Goal: Transaction & Acquisition: Book appointment/travel/reservation

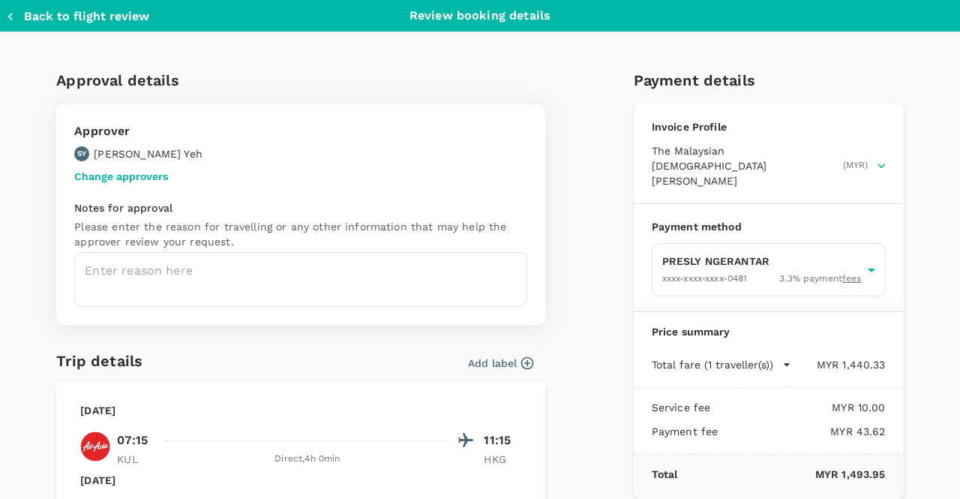
click at [130, 179] on button "Change approvers" at bounding box center [121, 176] width 94 height 12
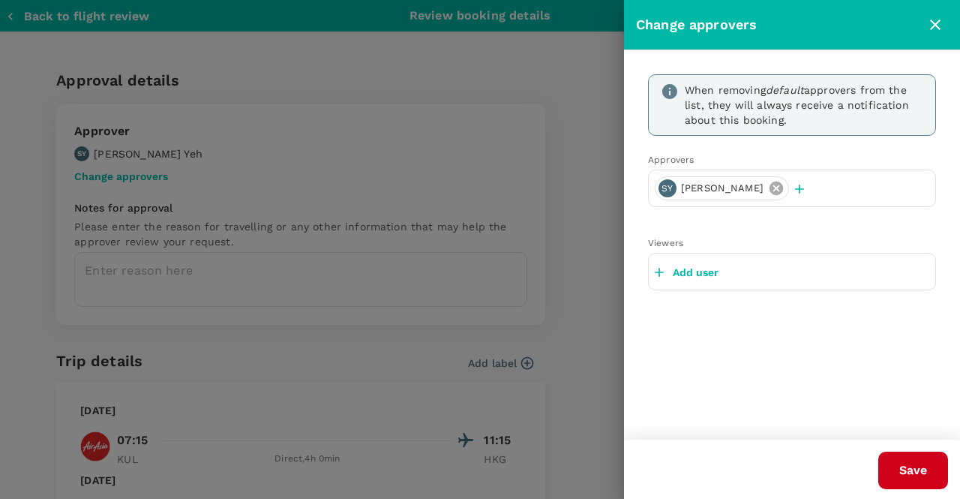
click at [768, 186] on icon at bounding box center [776, 188] width 17 height 17
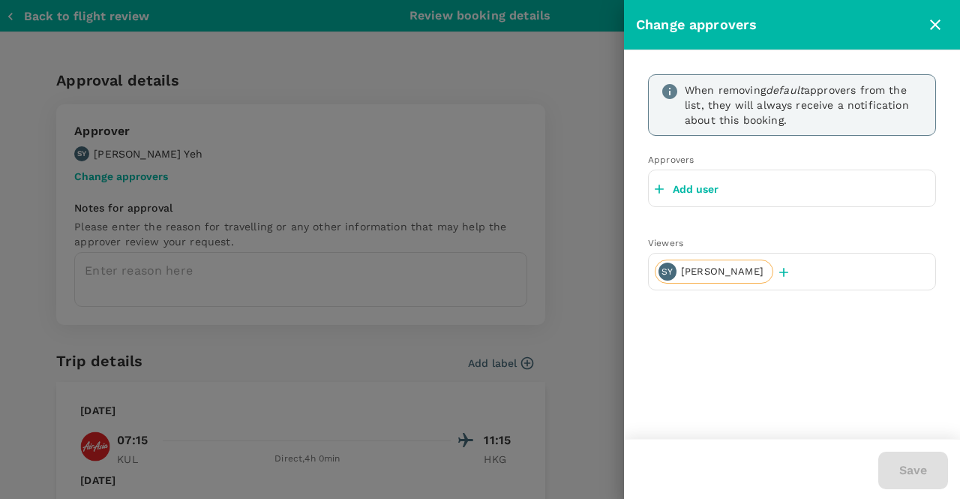
click at [731, 187] on div "Add user" at bounding box center [792, 189] width 288 height 38
click at [779, 270] on icon "button" at bounding box center [783, 272] width 9 height 9
click at [698, 191] on p "Add user" at bounding box center [696, 189] width 46 height 15
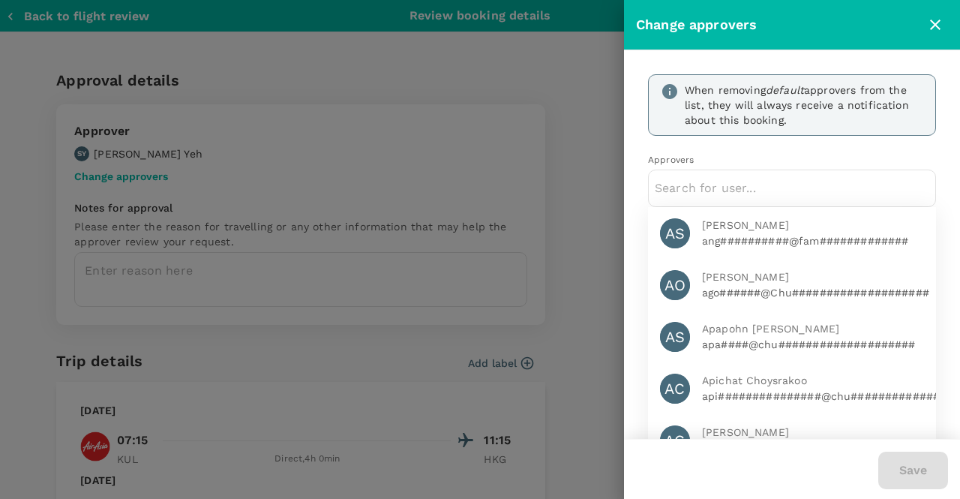
click at [698, 191] on input "text" at bounding box center [792, 188] width 275 height 24
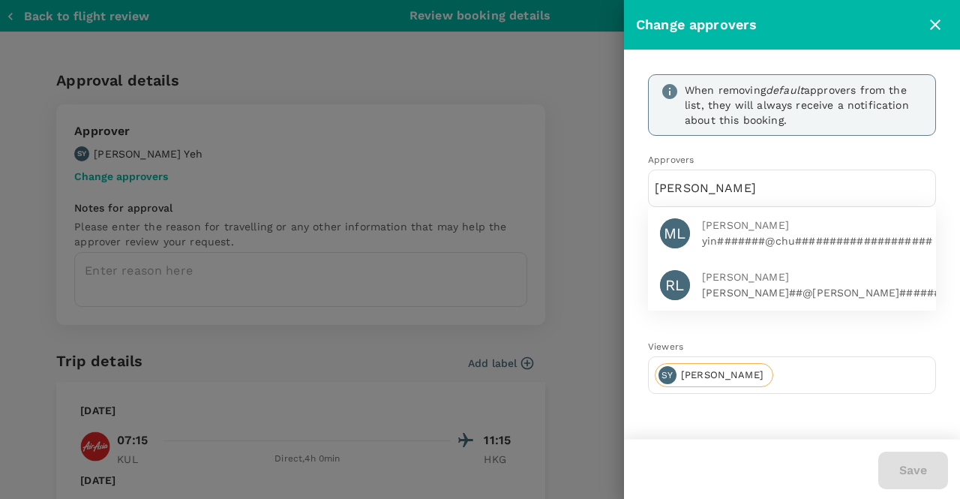
type input "lee"
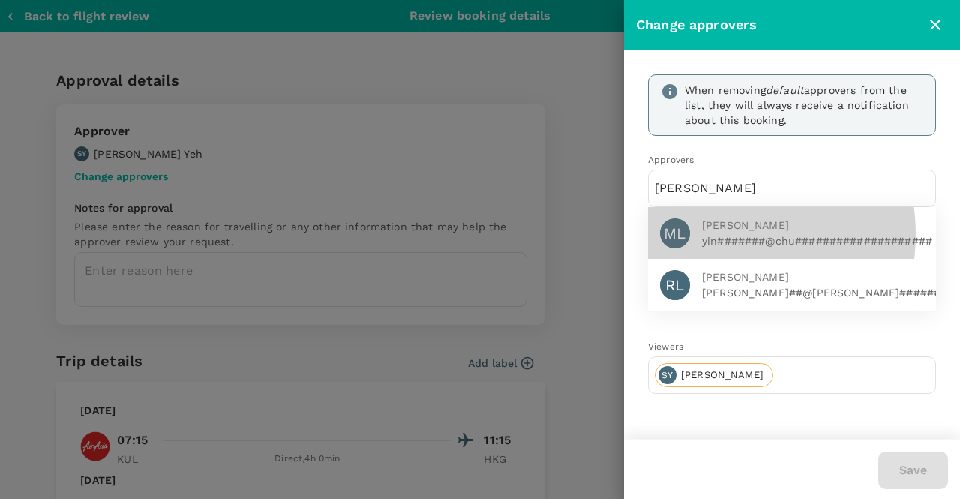
click at [713, 233] on p "yin#######@chu####################" at bounding box center [813, 240] width 222 height 15
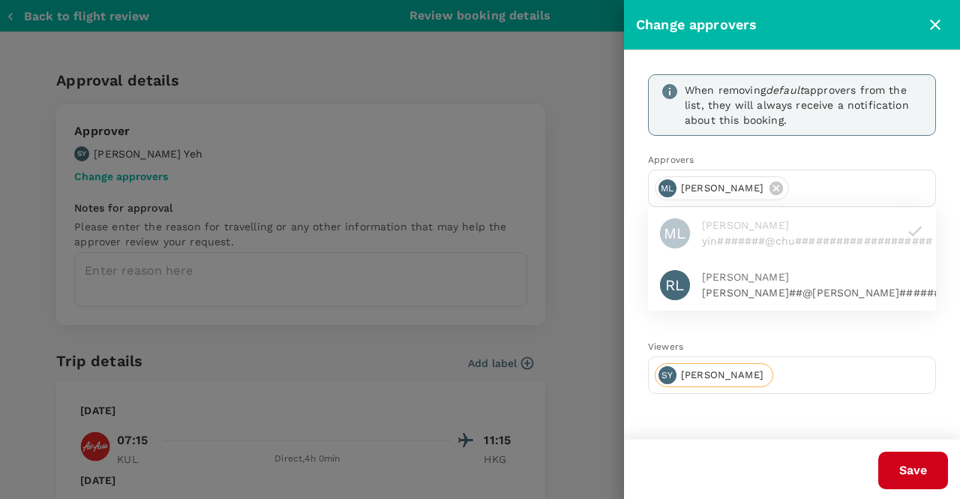
click at [779, 383] on input "text" at bounding box center [854, 375] width 150 height 24
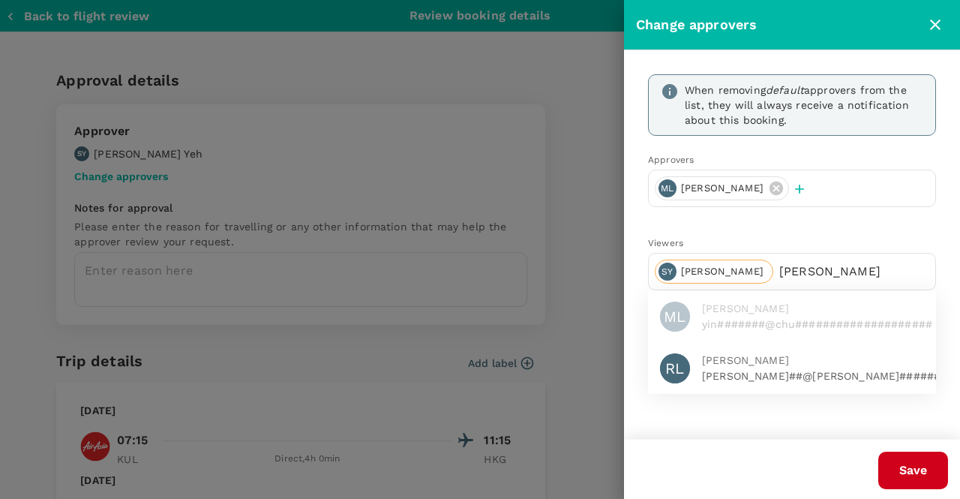
click at [779, 260] on input "lee" at bounding box center [854, 272] width 150 height 24
type input "lee"
click at [818, 227] on form "When removing default approvers from the list, they will always receive a notif…" at bounding box center [792, 234] width 288 height 320
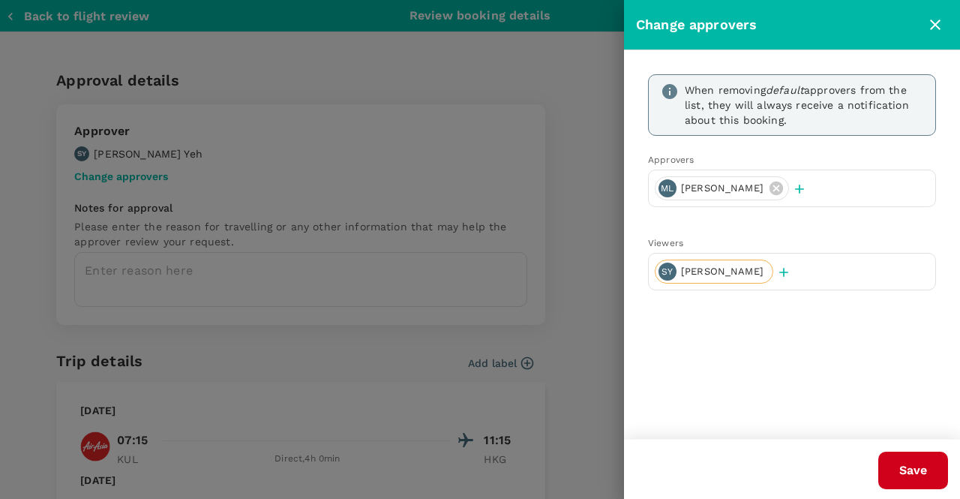
click at [795, 272] on div "SY Stanley Yeh" at bounding box center [792, 272] width 288 height 38
click at [735, 272] on span "Stanley Yeh" at bounding box center [722, 272] width 101 height 14
click at [839, 224] on form "When removing default approvers from the list, they will always receive a notif…" at bounding box center [792, 182] width 288 height 216
click at [899, 465] on button "Save" at bounding box center [913, 471] width 70 height 38
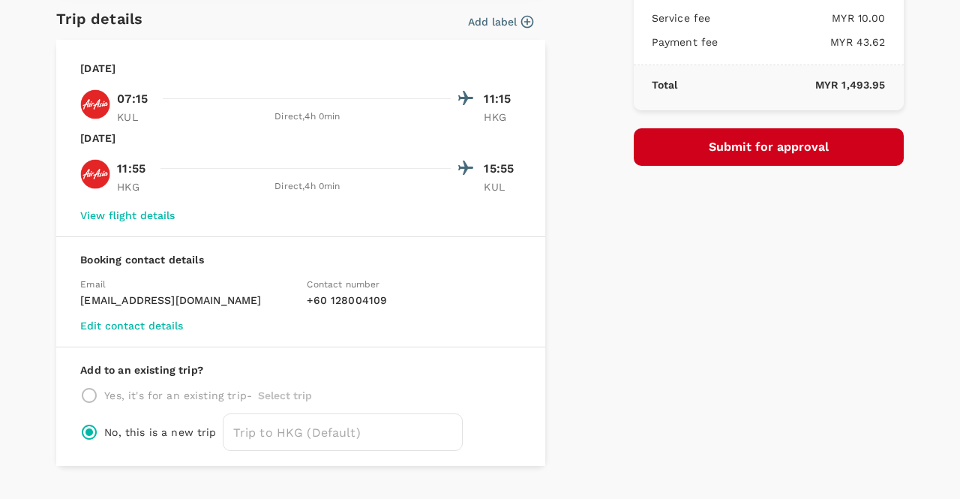
scroll to position [356, 0]
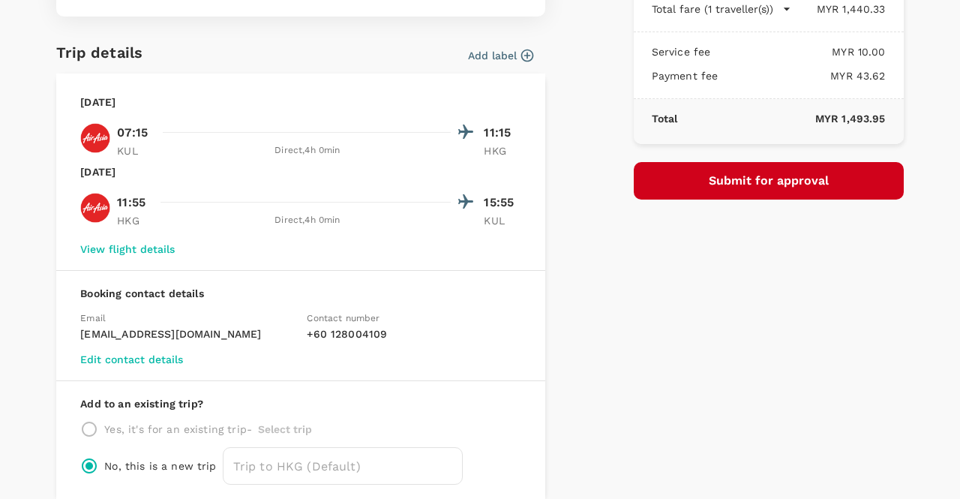
click at [790, 173] on button "Submit for approval" at bounding box center [769, 181] width 270 height 38
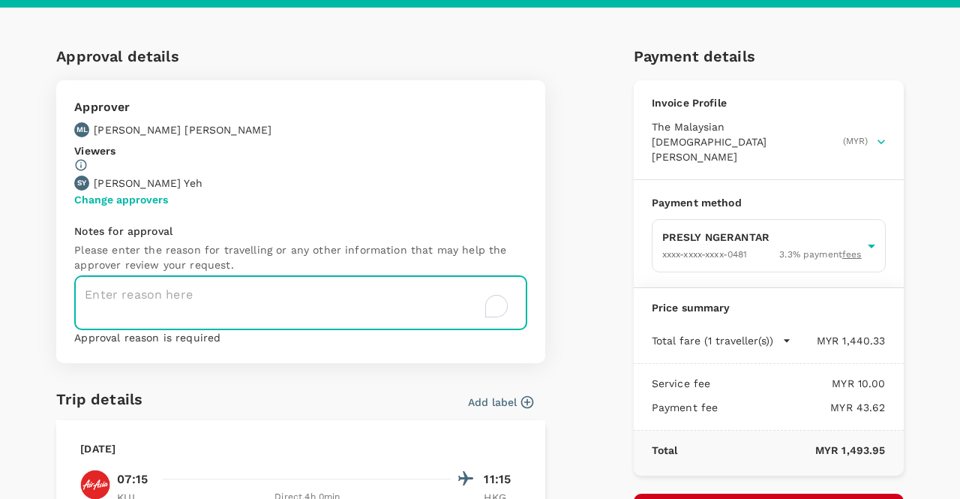
scroll to position [2, 0]
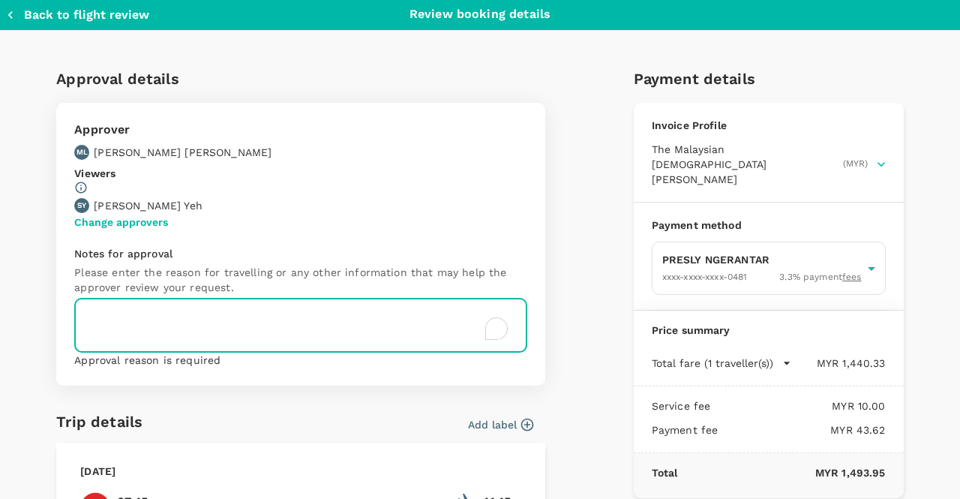
click at [287, 321] on textarea "To enrich screen reader interactions, please activate Accessibility in Grammarl…" at bounding box center [300, 325] width 453 height 55
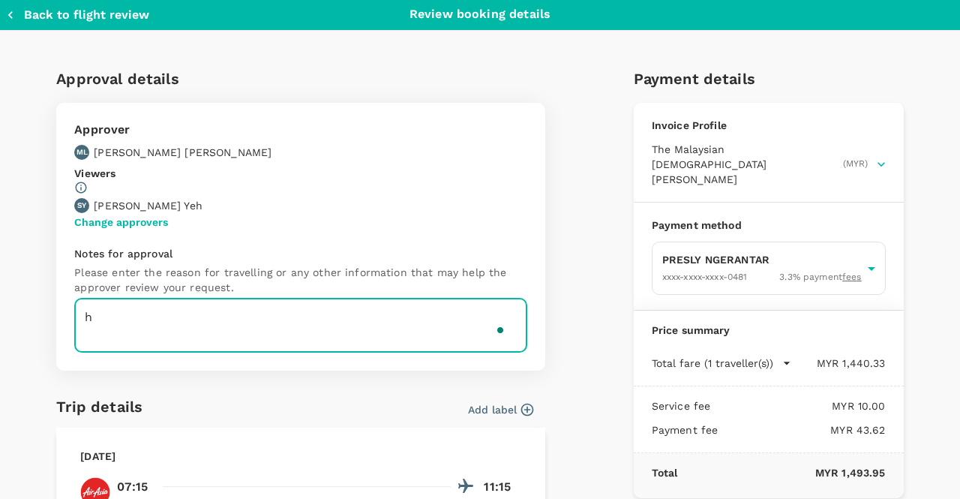
type textarea "h"
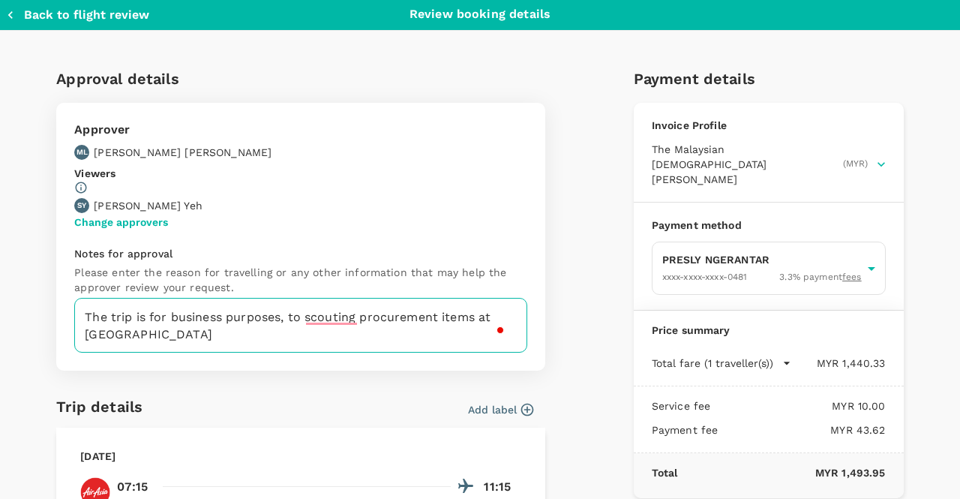
drag, startPoint x: 87, startPoint y: 343, endPoint x: 108, endPoint y: 341, distance: 21.1
click at [87, 343] on textarea "The trip is for business purposes, to scouting procurement items at Canton" at bounding box center [300, 325] width 453 height 55
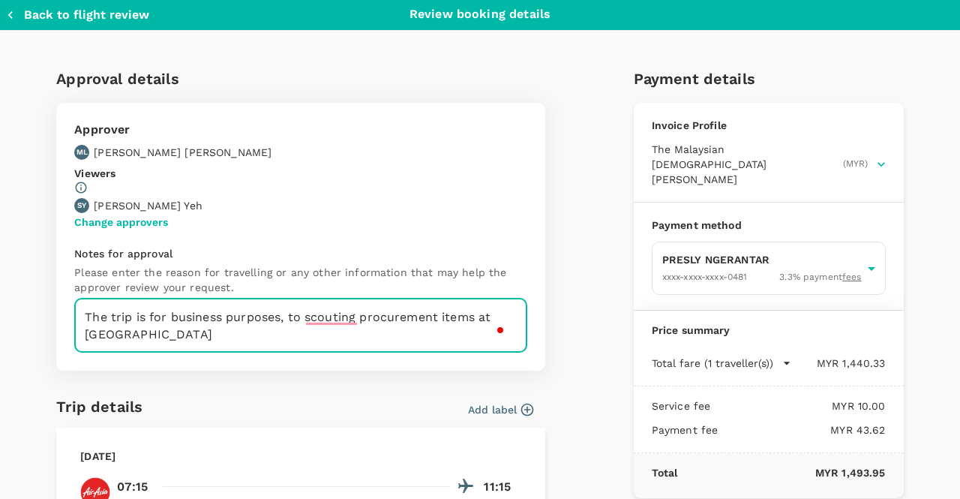
click at [494, 327] on span at bounding box center [501, 330] width 14 height 20
click at [486, 326] on textarea "The trip is for business purposes, to scouting procurement items at Canton" at bounding box center [300, 325] width 453 height 55
drag, startPoint x: 365, startPoint y: 341, endPoint x: 60, endPoint y: 322, distance: 305.2
click at [60, 322] on div "Approver ML Marco Lee Viewers SY Stanley Yeh Change approvers Notes for approva…" at bounding box center [300, 237] width 489 height 268
paste textarea "purpose of the trip is to attend the 138th Canton Fair in China to identify and…"
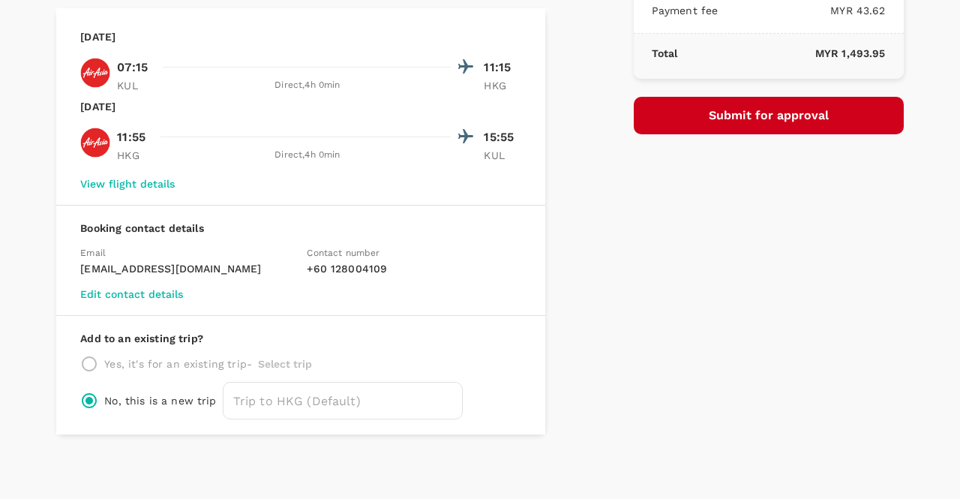
scroll to position [431, 0]
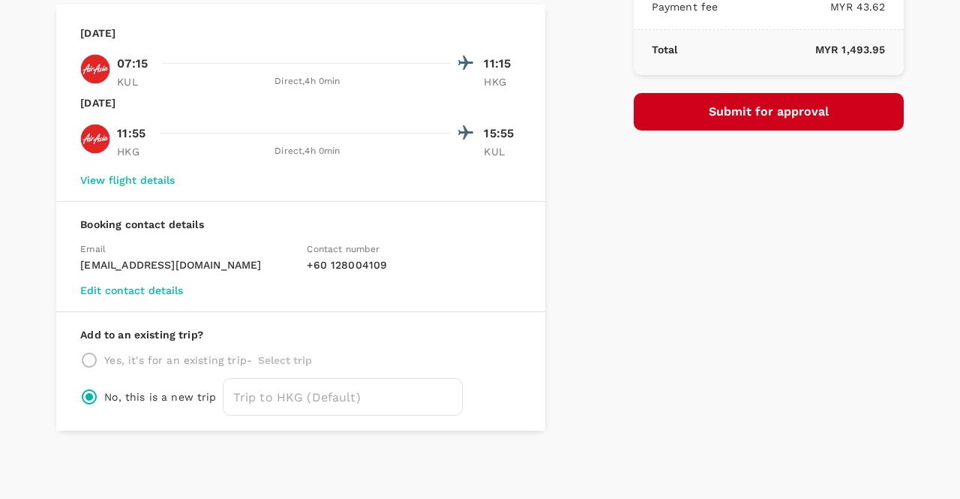
type textarea "The purpose of the trip is to attend the 138th Canton Fair in China to identify…"
click at [729, 99] on button "Submit for approval" at bounding box center [769, 112] width 270 height 38
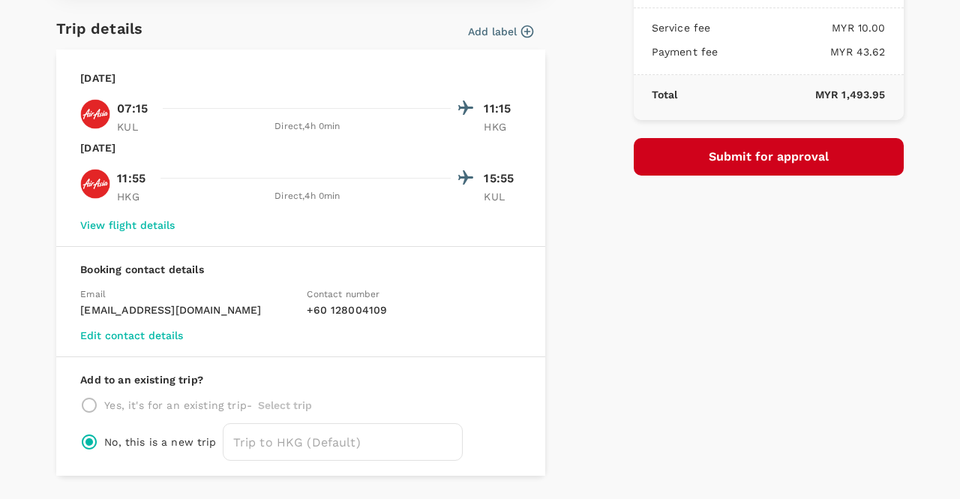
scroll to position [356, 0]
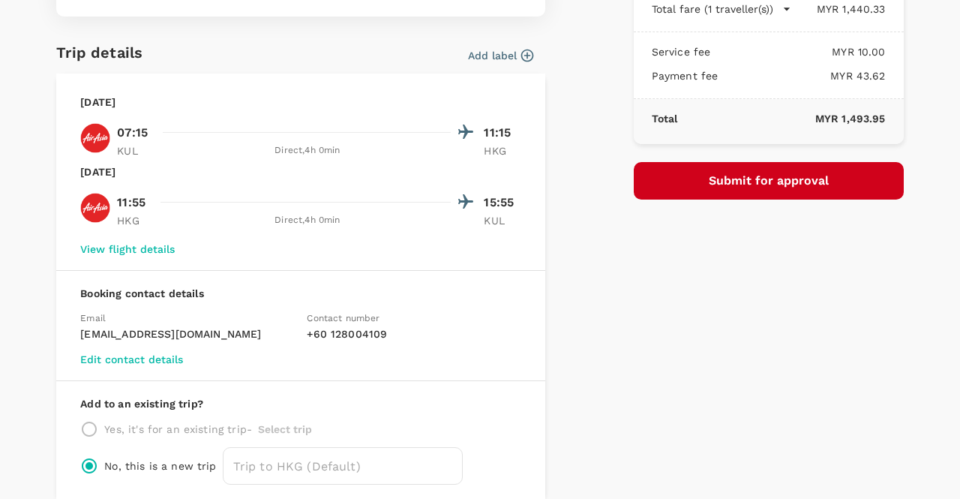
click at [869, 292] on div "Payment details Invoice Profile The Malaysian Church of Jesus Christ of Latter-…" at bounding box center [763, 100] width 282 height 799
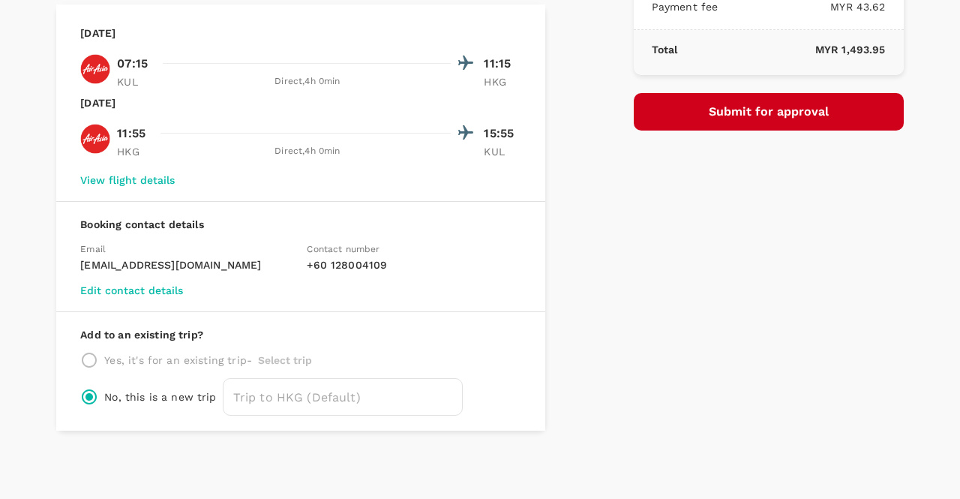
scroll to position [206, 0]
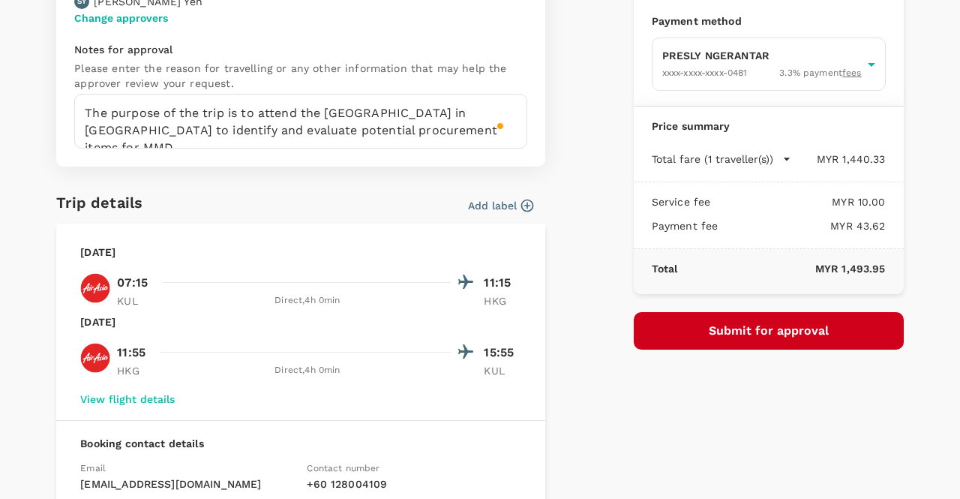
click at [725, 318] on button "Submit for approval" at bounding box center [769, 331] width 270 height 38
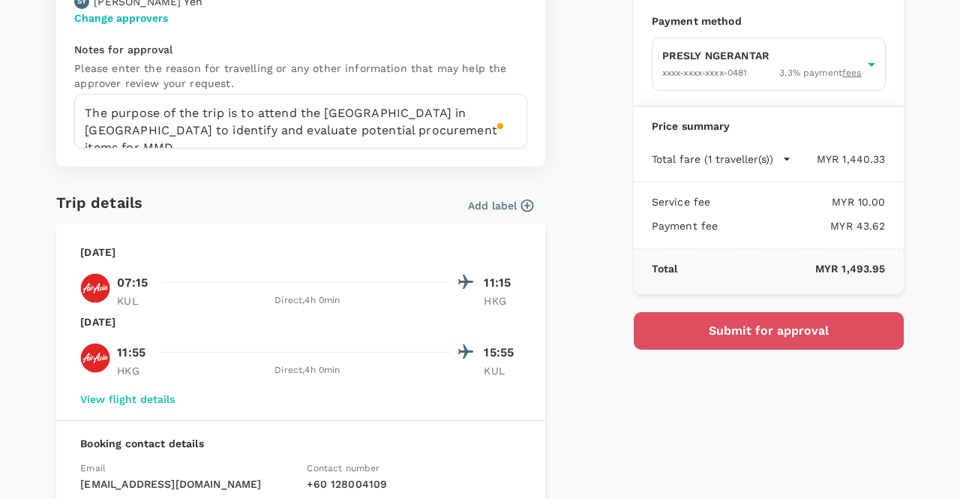
click at [723, 312] on button "Submit for approval" at bounding box center [769, 331] width 270 height 38
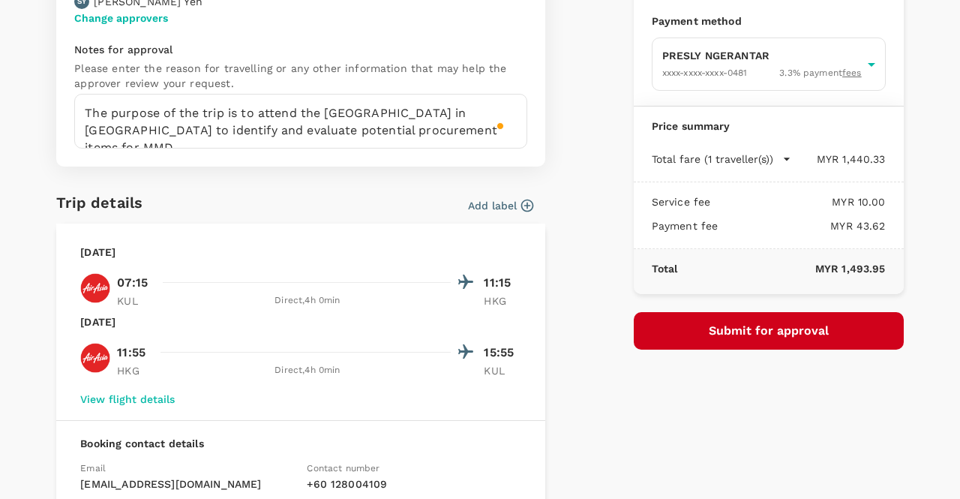
click at [723, 312] on button "Submit for approval" at bounding box center [769, 331] width 270 height 38
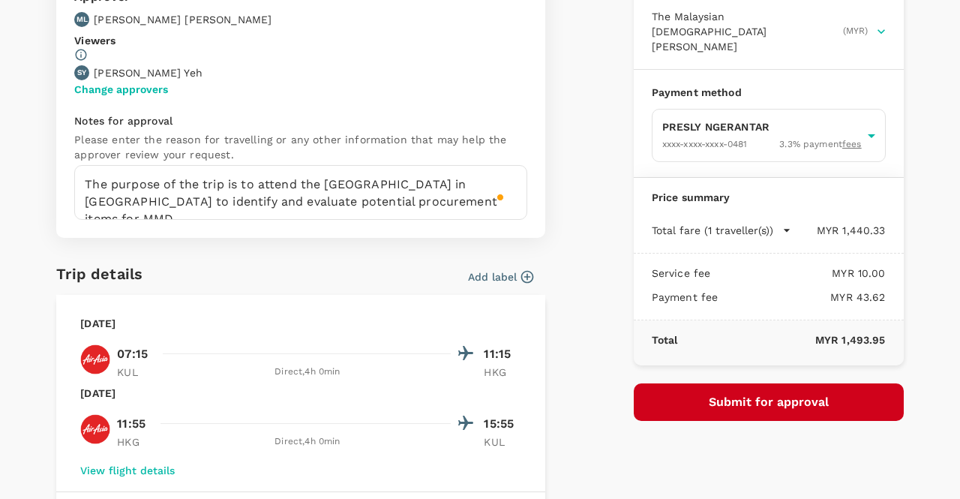
scroll to position [375, 0]
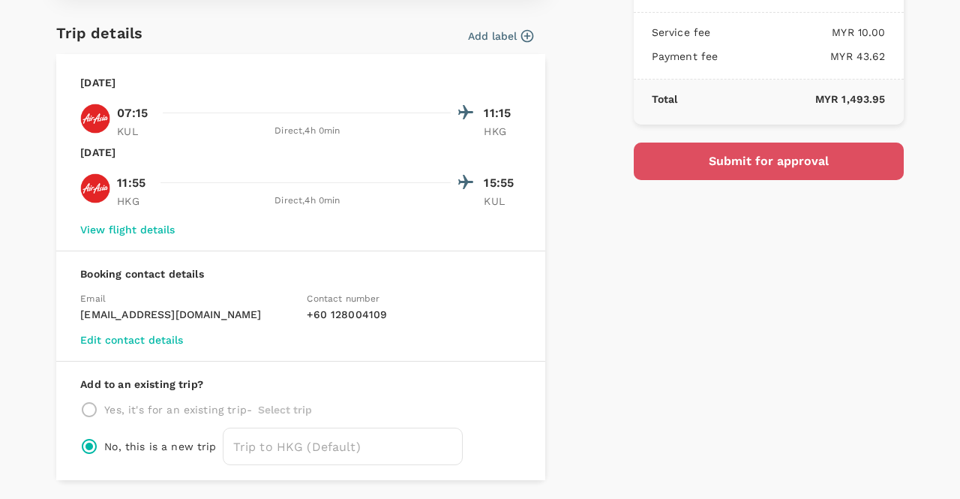
click at [725, 149] on button "Submit for approval" at bounding box center [769, 162] width 270 height 38
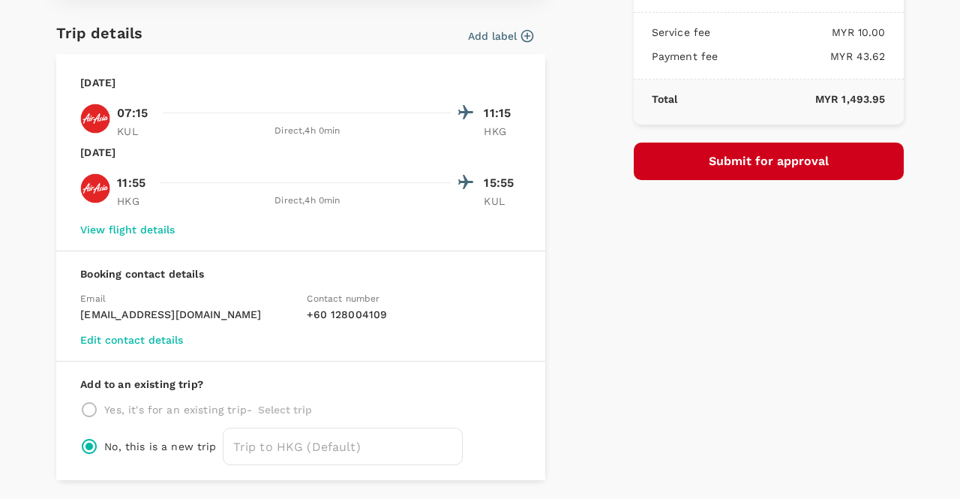
click at [725, 149] on button "Submit for approval" at bounding box center [769, 162] width 270 height 38
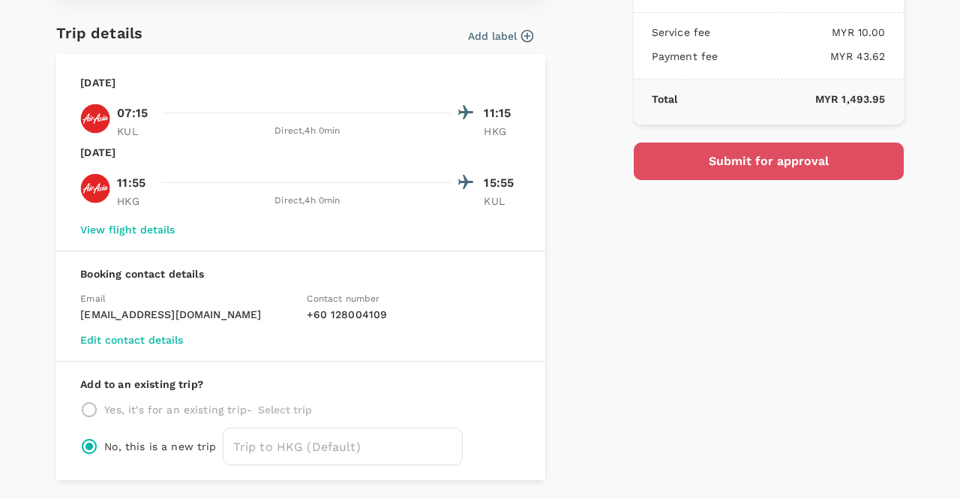
click at [725, 149] on button "Submit for approval" at bounding box center [769, 162] width 270 height 38
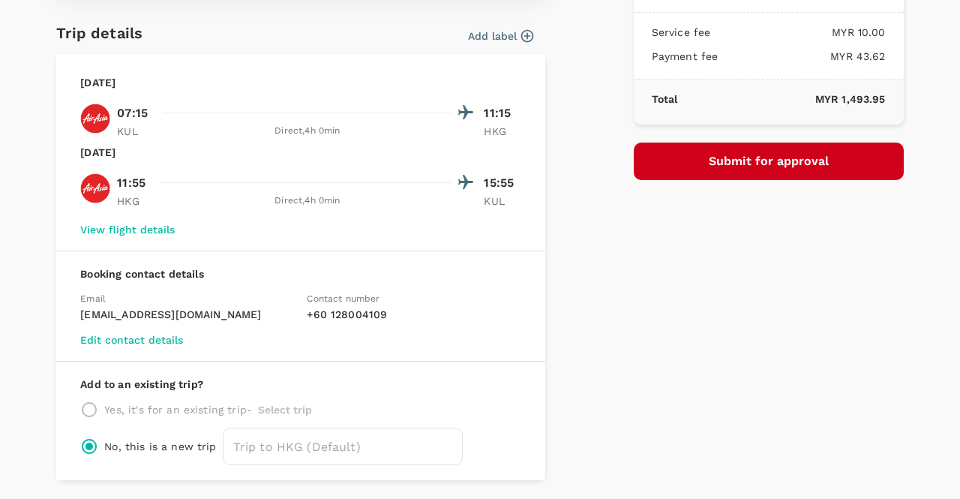
click at [725, 149] on button "Submit for approval" at bounding box center [769, 162] width 270 height 38
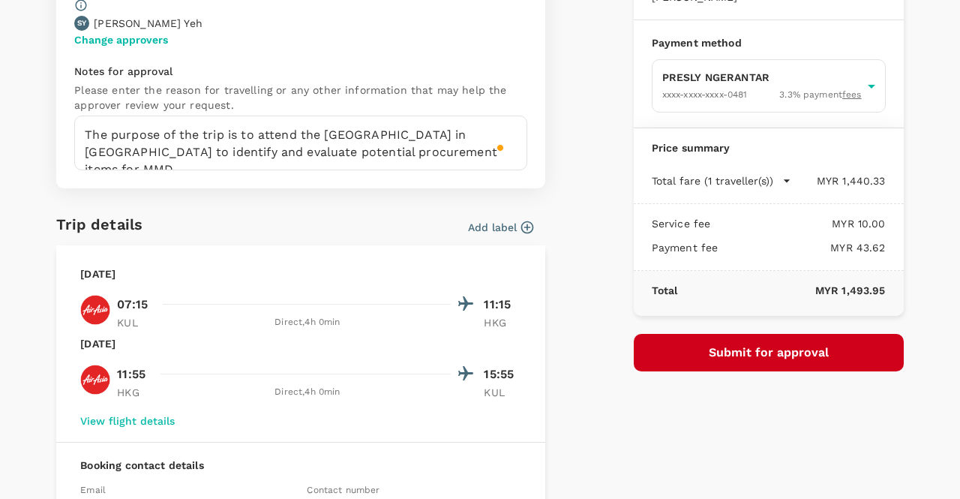
scroll to position [300, 0]
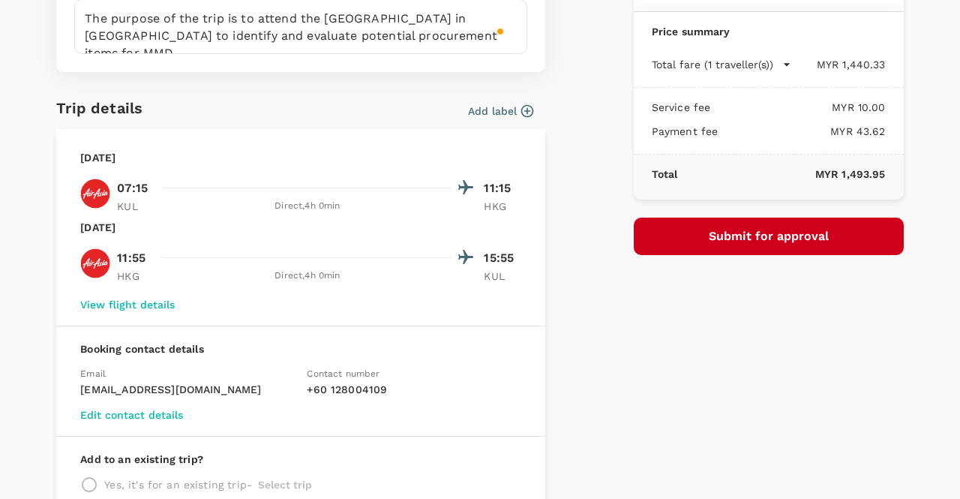
click at [702, 218] on button "Submit for approval" at bounding box center [769, 237] width 270 height 38
click at [152, 416] on button "Edit contact details" at bounding box center [131, 415] width 103 height 12
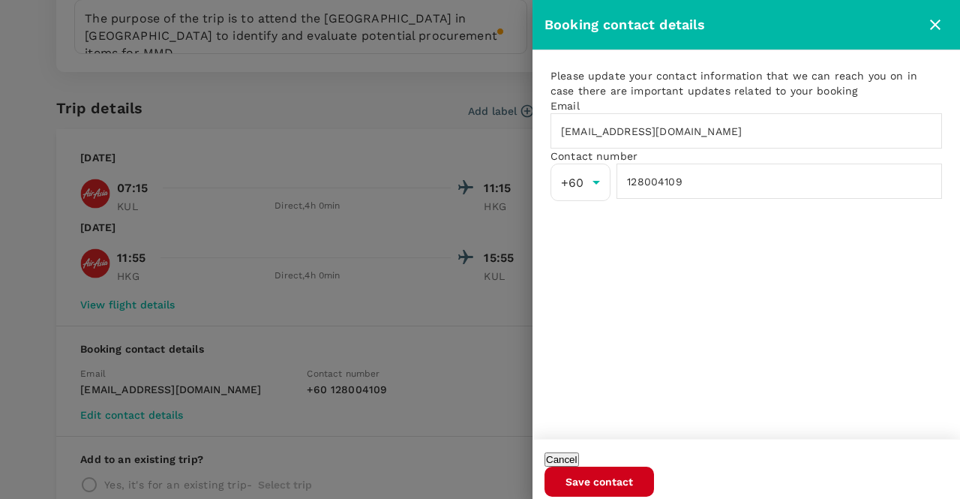
click at [654, 470] on button "Save contact" at bounding box center [600, 482] width 110 height 30
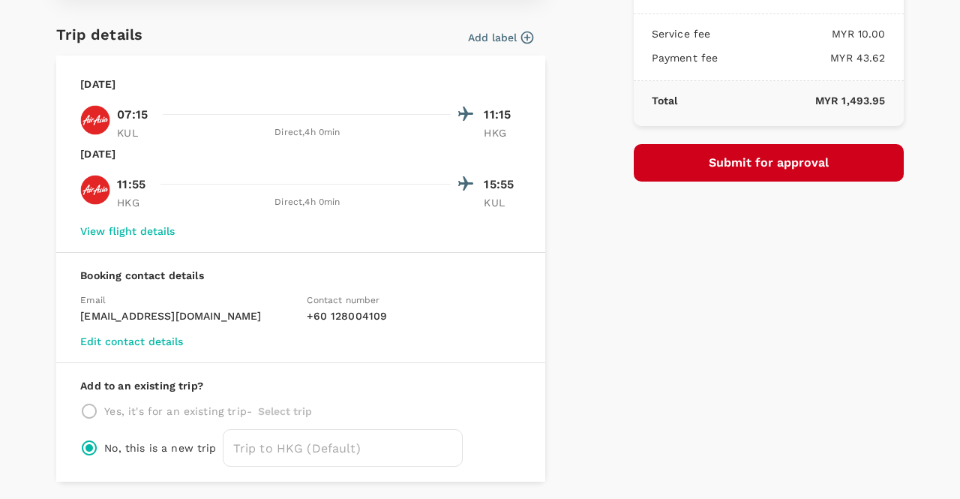
scroll to position [431, 0]
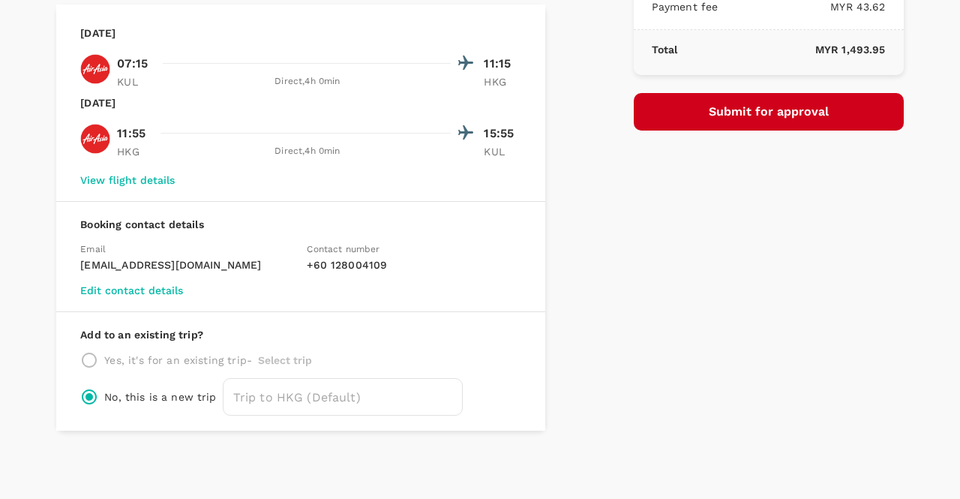
click at [132, 178] on button "View flight details" at bounding box center [127, 180] width 95 height 12
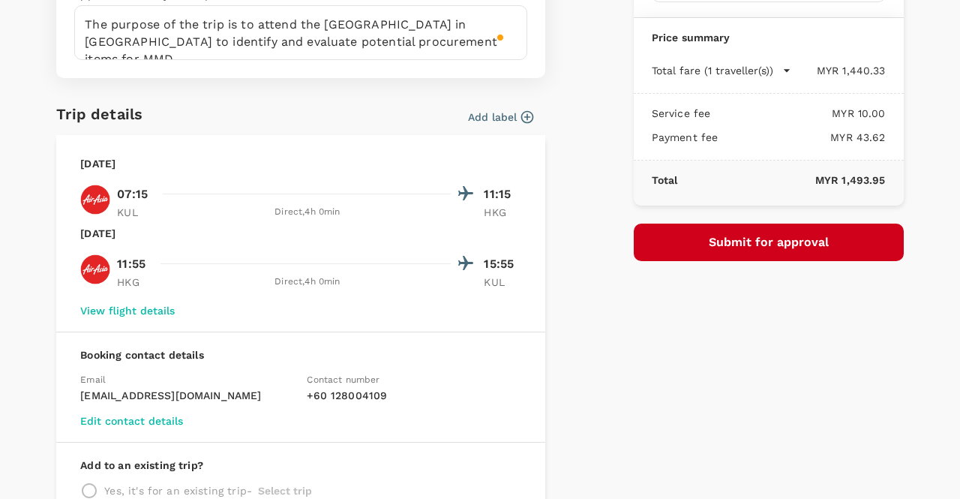
scroll to position [431, 0]
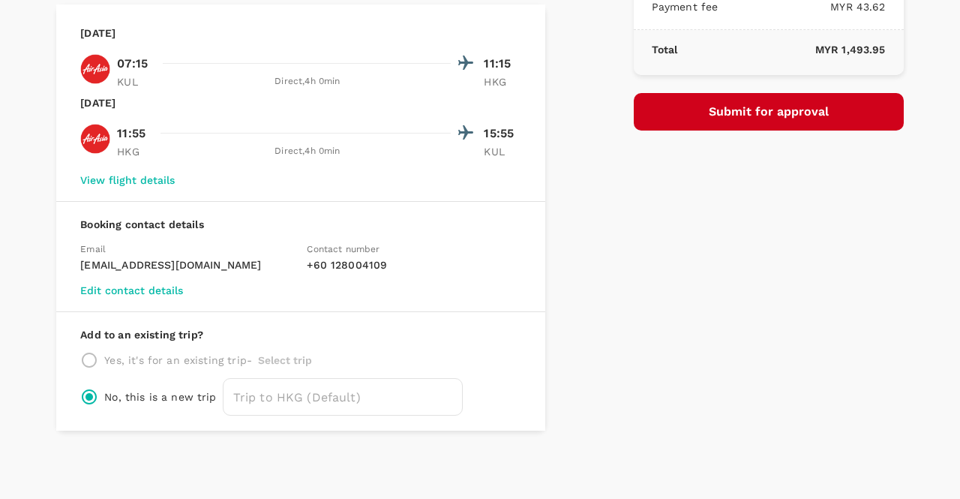
click at [650, 93] on button "Submit for approval" at bounding box center [769, 112] width 270 height 38
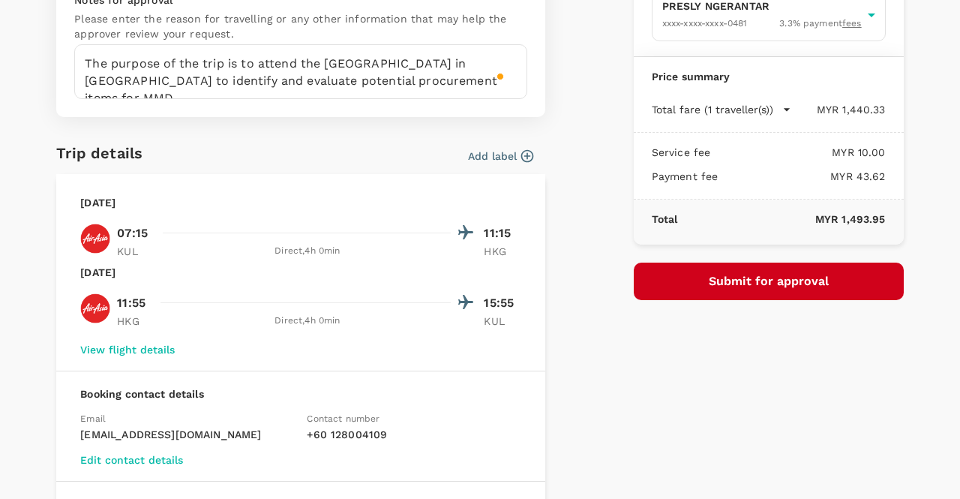
scroll to position [0, 0]
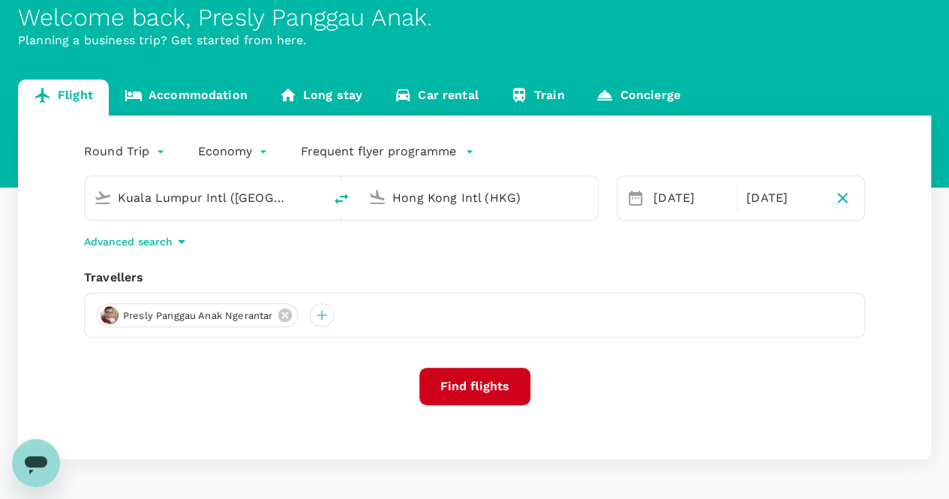
scroll to position [131, 0]
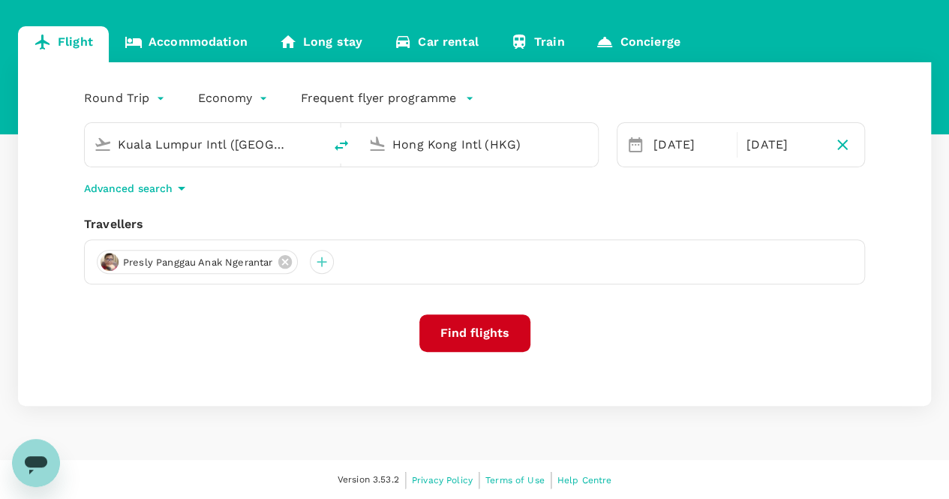
click at [494, 334] on button "Find flights" at bounding box center [474, 333] width 111 height 38
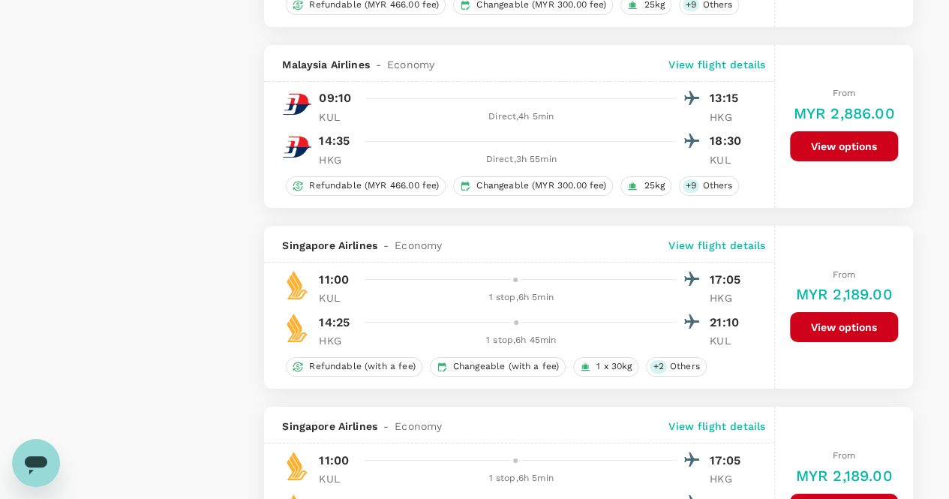
scroll to position [2776, 0]
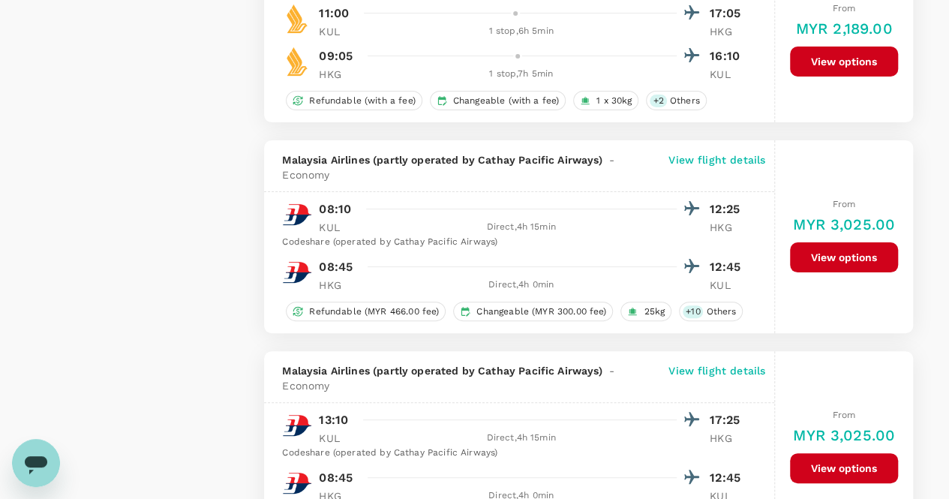
type input "1435"
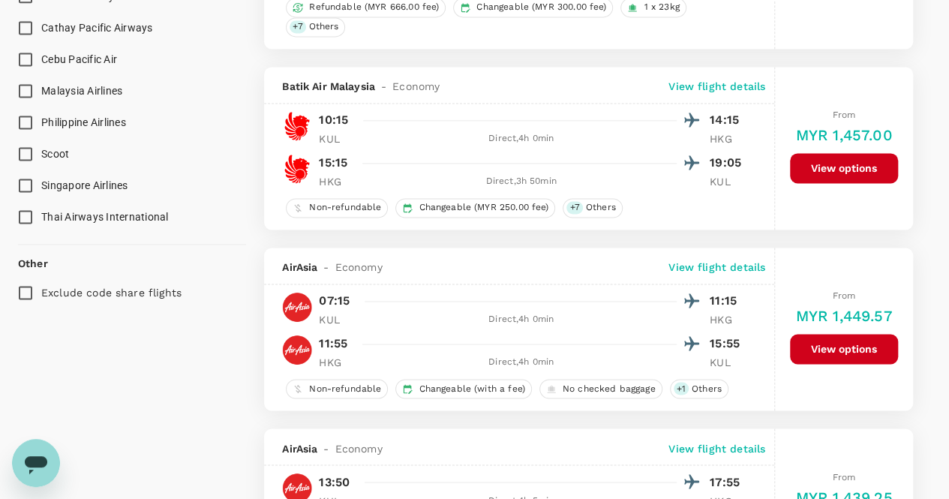
scroll to position [1154, 0]
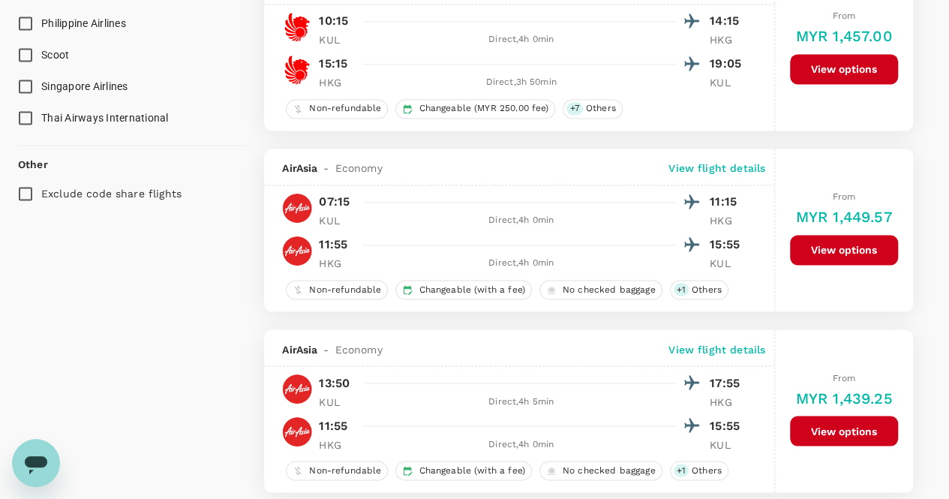
click at [824, 245] on button "View options" at bounding box center [844, 250] width 108 height 30
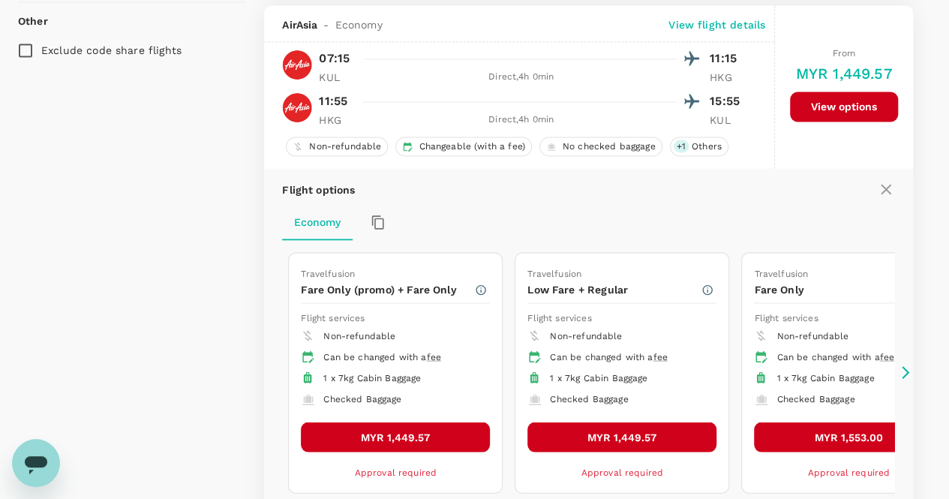
scroll to position [1299, 0]
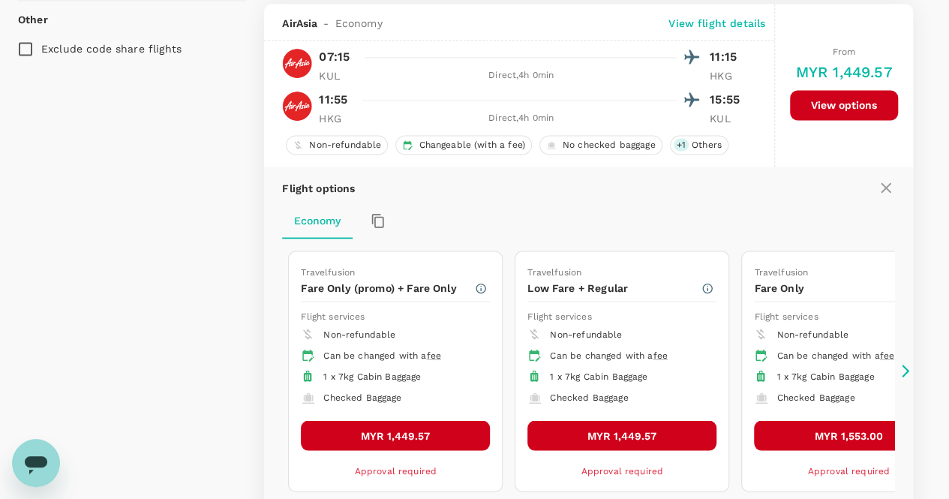
click at [905, 365] on icon at bounding box center [906, 371] width 8 height 13
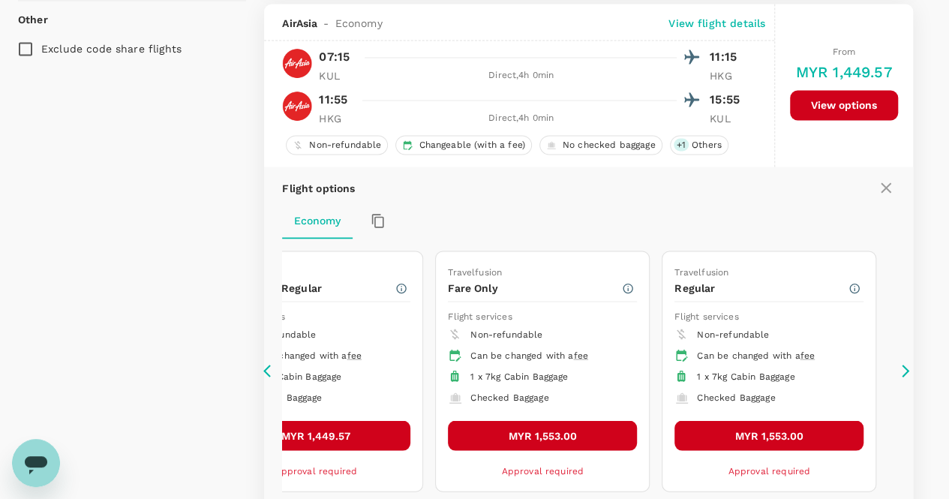
click at [275, 364] on icon at bounding box center [270, 370] width 15 height 15
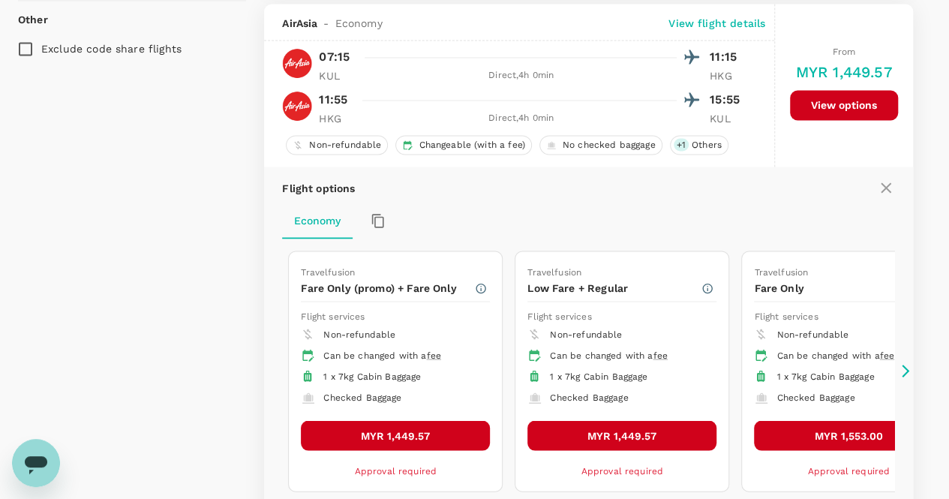
click at [554, 432] on button "MYR 1,449.57" at bounding box center [621, 435] width 189 height 30
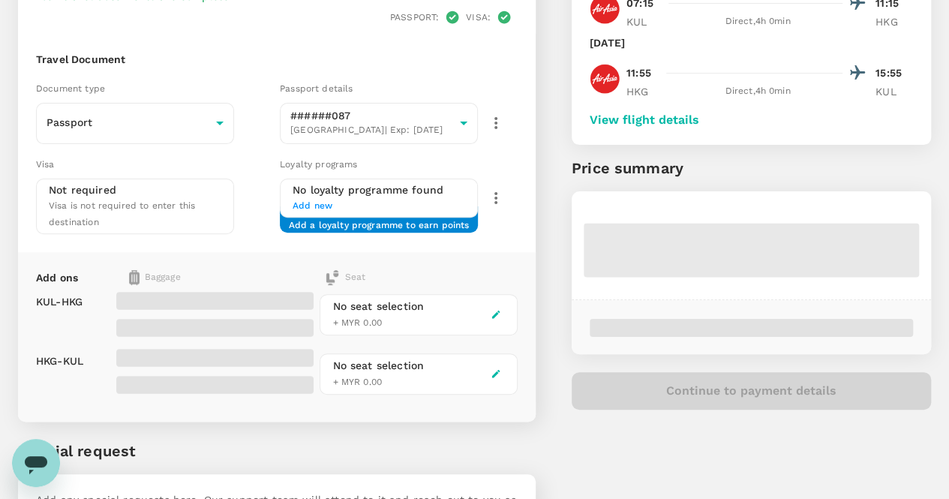
scroll to position [150, 0]
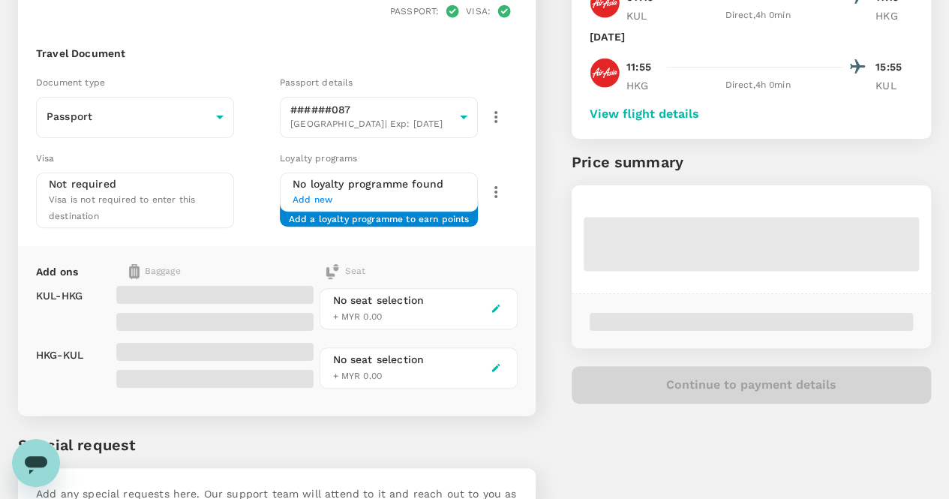
click at [141, 264] on div "Add ons Baggage Seat" at bounding box center [277, 271] width 482 height 15
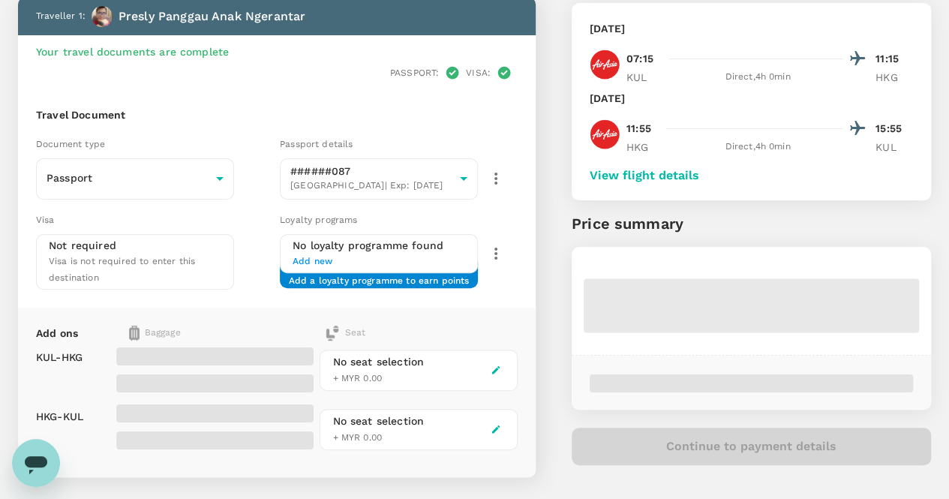
scroll to position [75, 0]
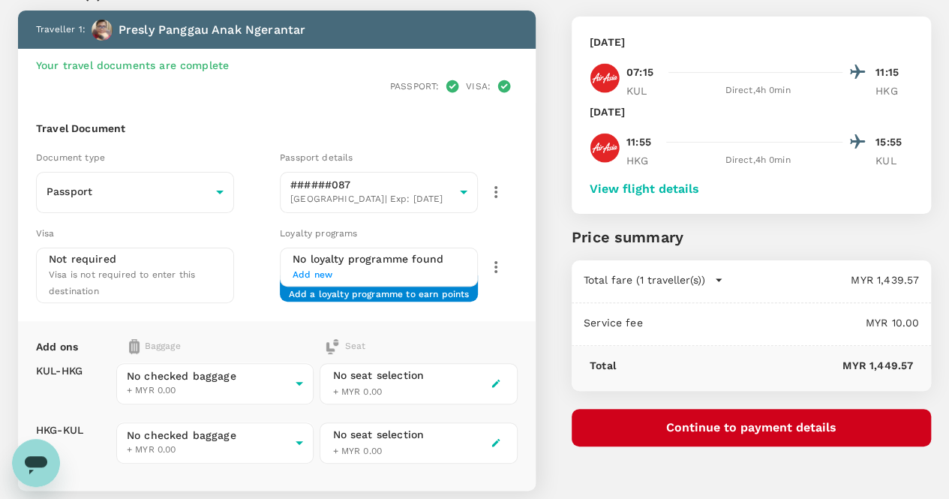
click at [372, 251] on h6 "No loyalty programme found" at bounding box center [379, 259] width 173 height 17
click at [274, 248] on div "Visa Not required Visa is not required to enter this destination" at bounding box center [152, 261] width 244 height 84
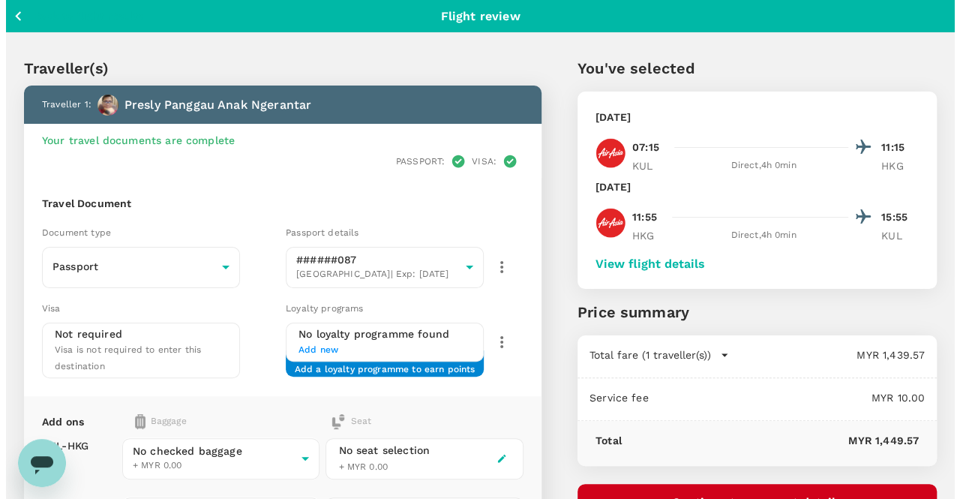
scroll to position [150, 0]
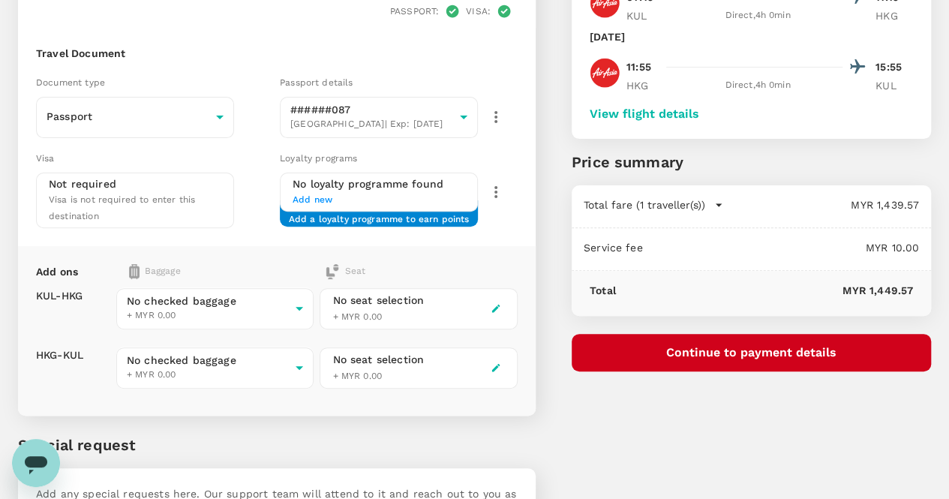
click at [765, 356] on button "Continue to payment details" at bounding box center [751, 353] width 359 height 38
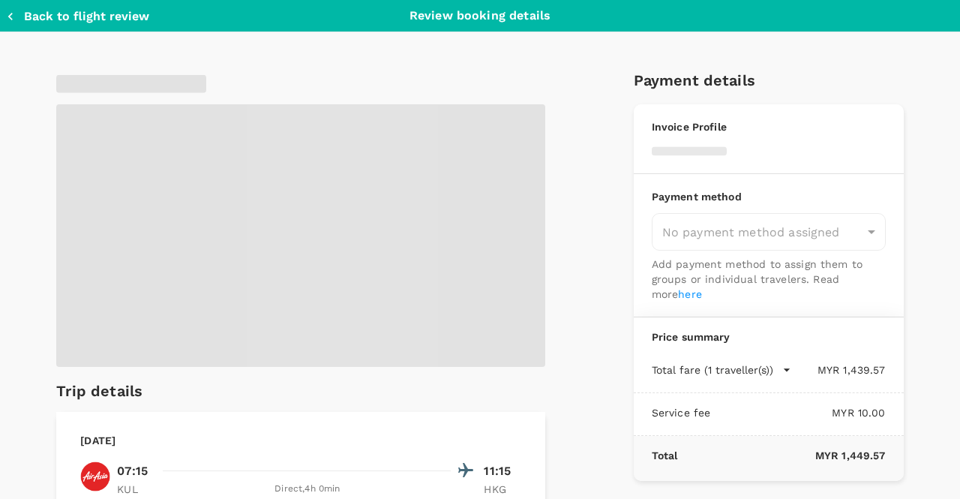
type input "9cdf027a-bdae-472f-ac98-765335d6f2ac"
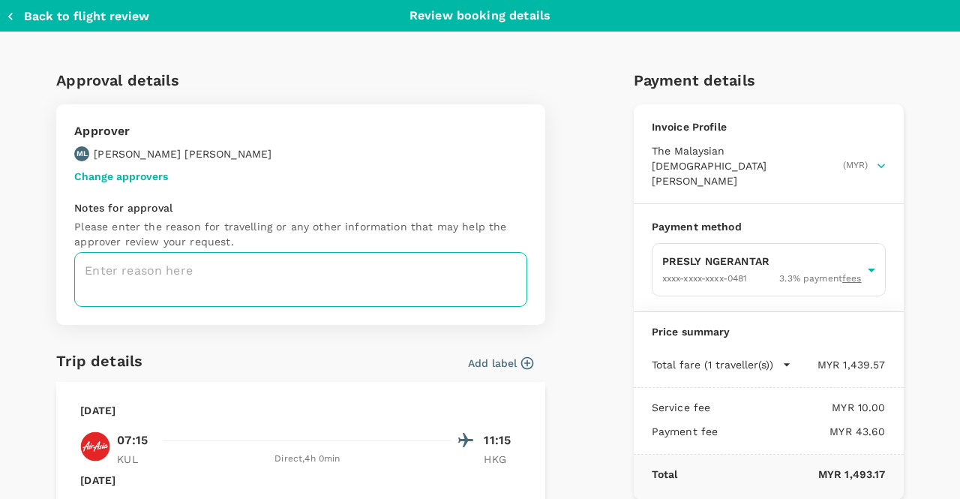
click at [440, 268] on textarea at bounding box center [300, 279] width 453 height 55
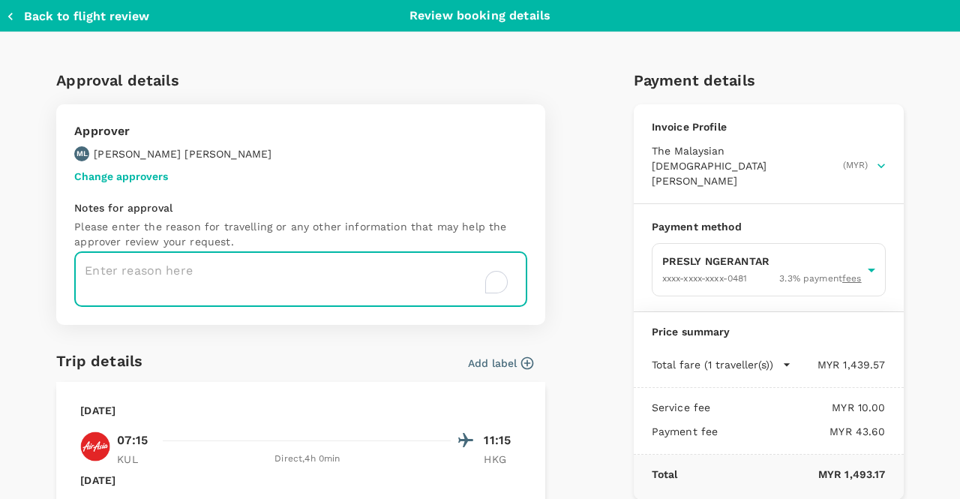
paste textarea "The purpose of the trip is to attend the 138th Canton Fair in China to identify…"
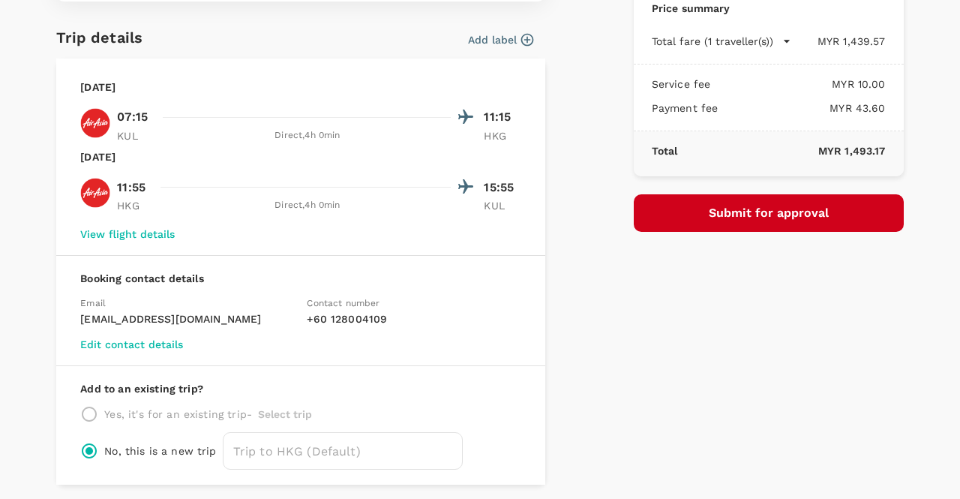
scroll to position [300, 0]
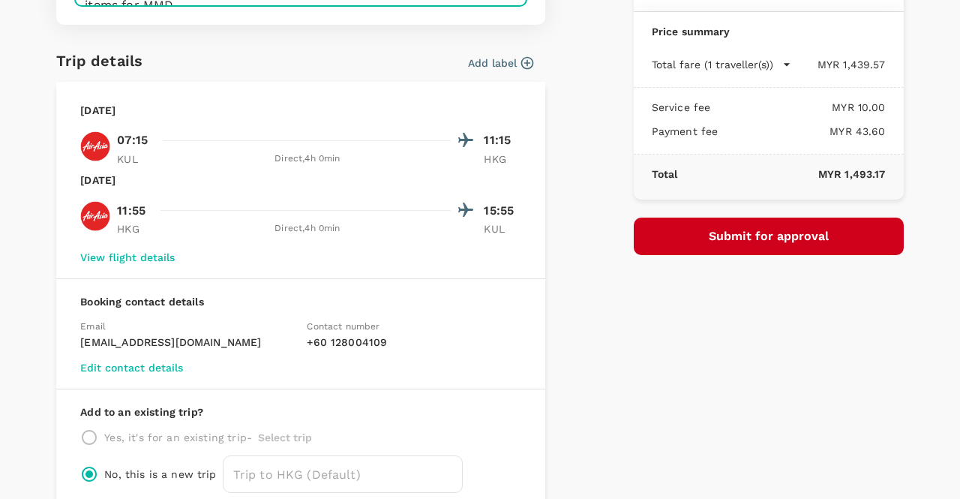
type textarea "The purpose of the trip is to attend the 138th Canton Fair in China to identify…"
click at [723, 224] on button "Submit for approval" at bounding box center [769, 237] width 270 height 38
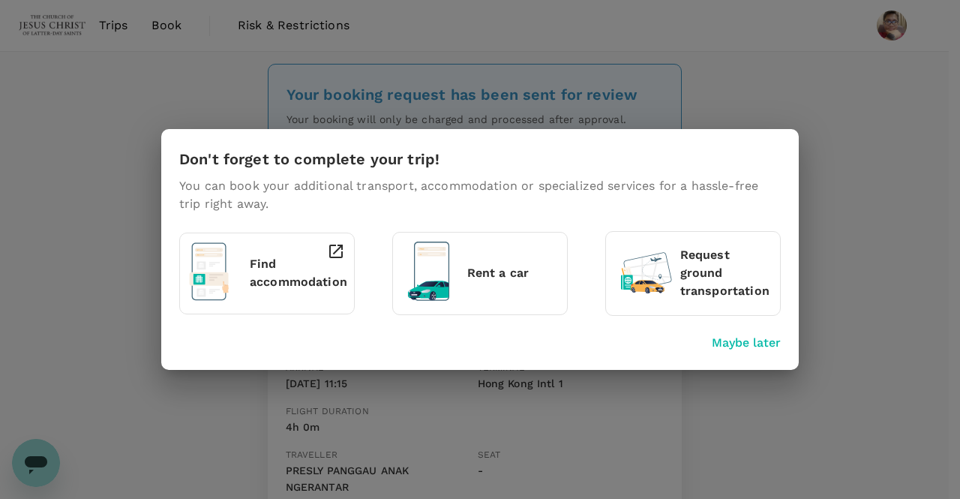
click at [759, 344] on p "Maybe later" at bounding box center [746, 343] width 69 height 18
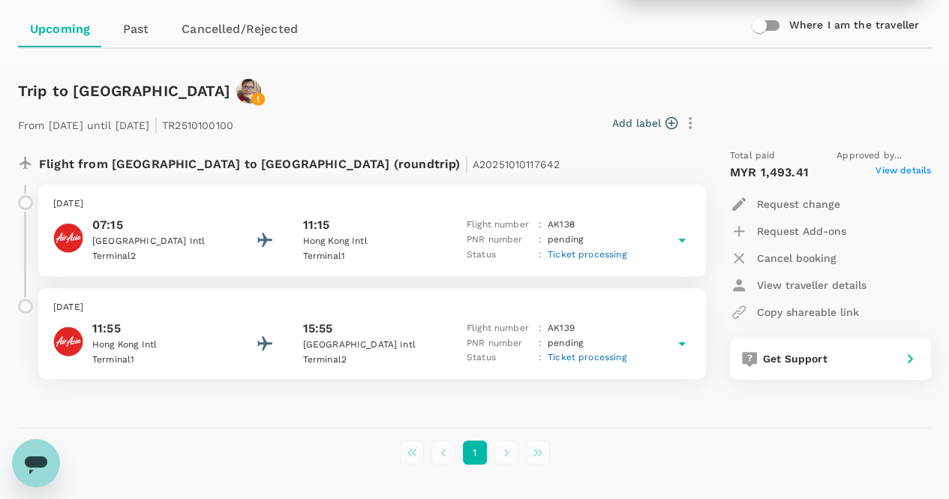
scroll to position [121, 0]
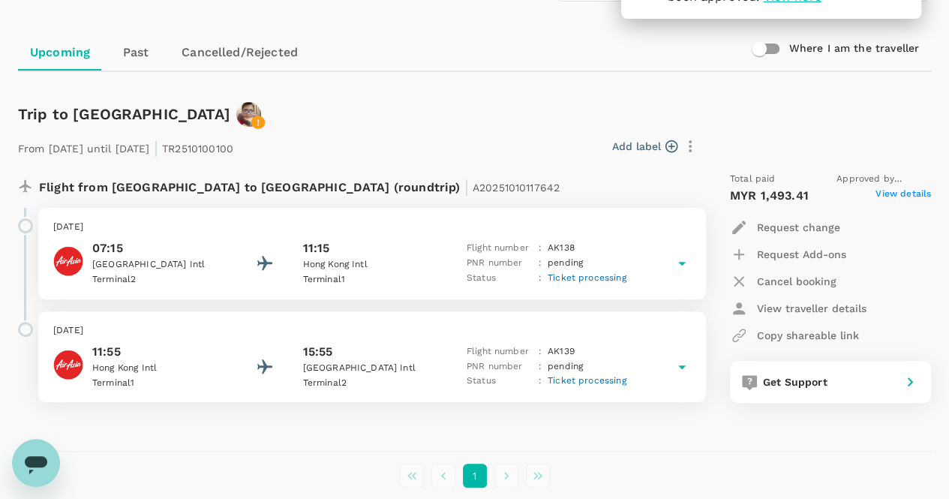
click at [681, 263] on icon at bounding box center [682, 264] width 8 height 4
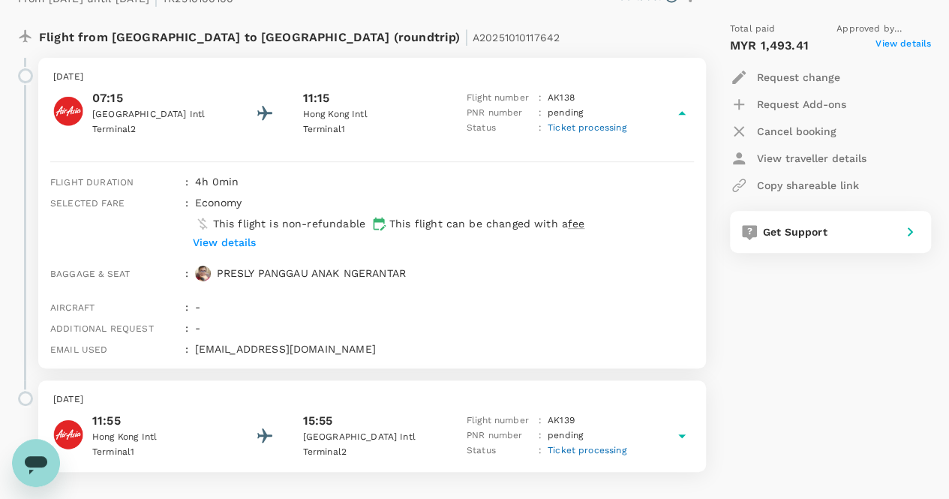
scroll to position [196, 0]
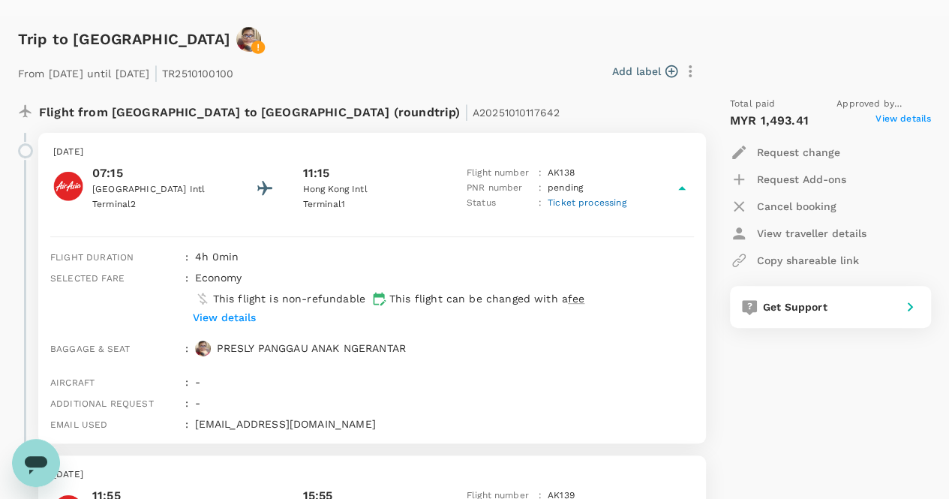
click at [681, 187] on icon at bounding box center [682, 188] width 8 height 4
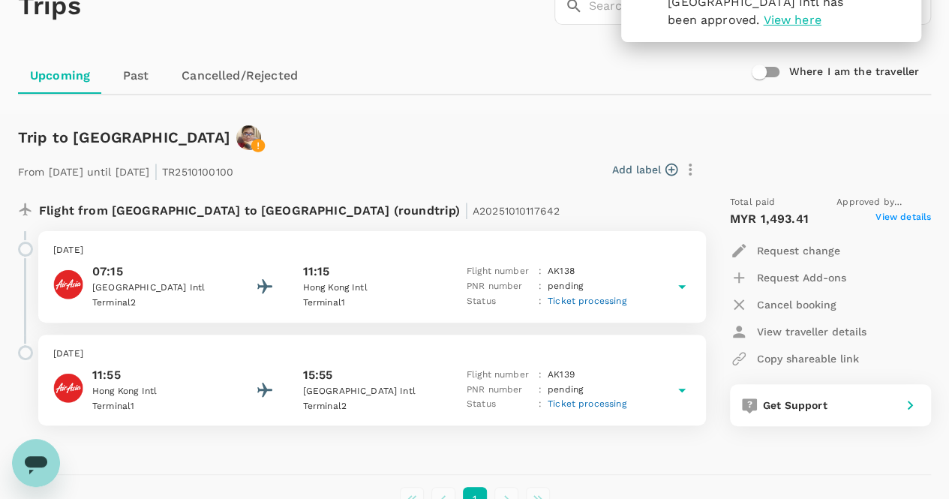
scroll to position [121, 0]
